Goal: Use online tool/utility: Utilize a website feature to perform a specific function

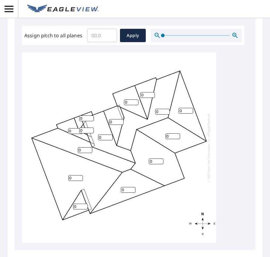
scroll to position [258, 0]
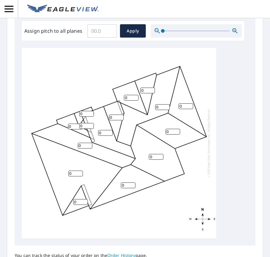
click at [96, 32] on input "Assign pitch to all planes" at bounding box center [102, 30] width 30 height 17
type input "10"
click at [135, 29] on span "Apply" at bounding box center [133, 31] width 16 height 8
type input "10"
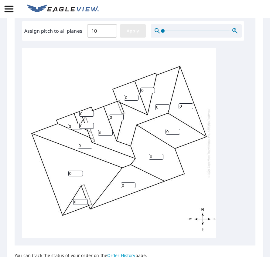
type input "10"
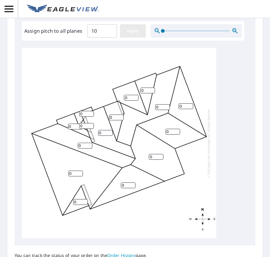
type input "10"
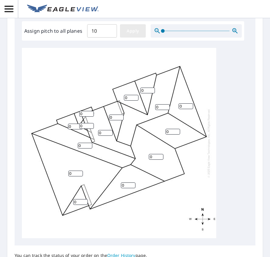
type input "10"
click at [131, 34] on span "Apply" at bounding box center [133, 31] width 16 height 8
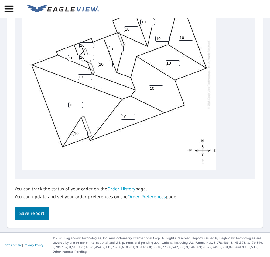
scroll to position [343, 0]
click at [36, 209] on button "Save report" at bounding box center [32, 214] width 35 height 14
